Goal: Transaction & Acquisition: Purchase product/service

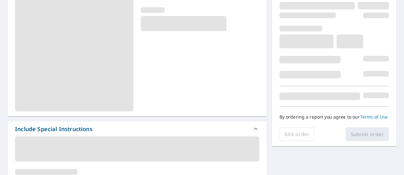
scroll to position [125, 0]
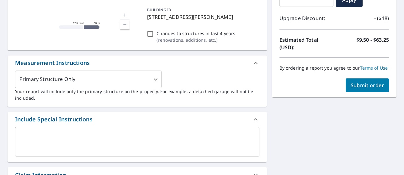
click at [361, 83] on span "Submit order" at bounding box center [367, 85] width 34 height 7
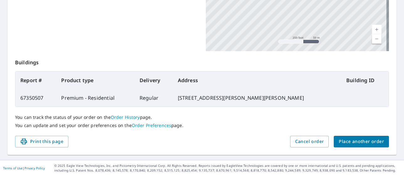
scroll to position [193, 0]
drag, startPoint x: 46, startPoint y: 96, endPoint x: 21, endPoint y: 97, distance: 25.7
click at [21, 97] on td "67350507" at bounding box center [35, 98] width 41 height 18
copy td "67350507"
